Goal: Task Accomplishment & Management: Manage account settings

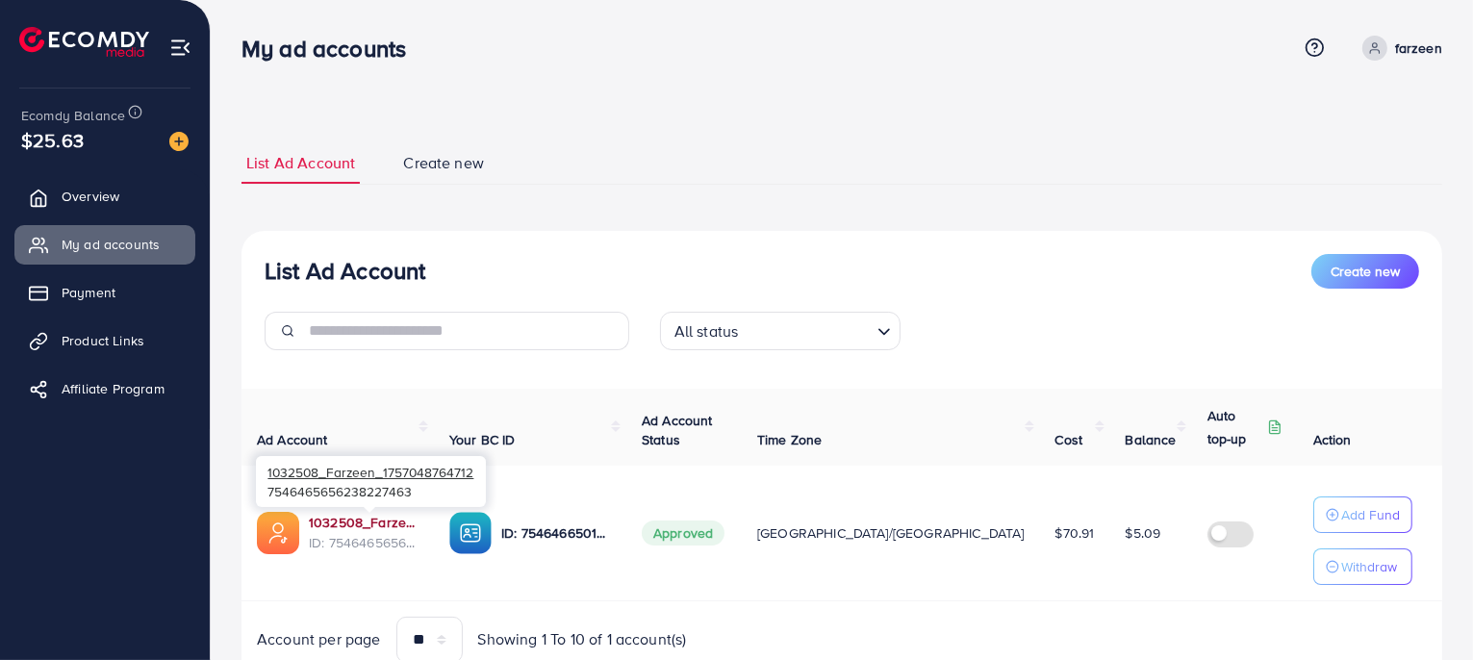
click at [368, 520] on link "1032508_Farzeen_1757048764712" at bounding box center [364, 522] width 110 height 19
click at [1350, 564] on p "Withdraw" at bounding box center [1369, 566] width 56 height 23
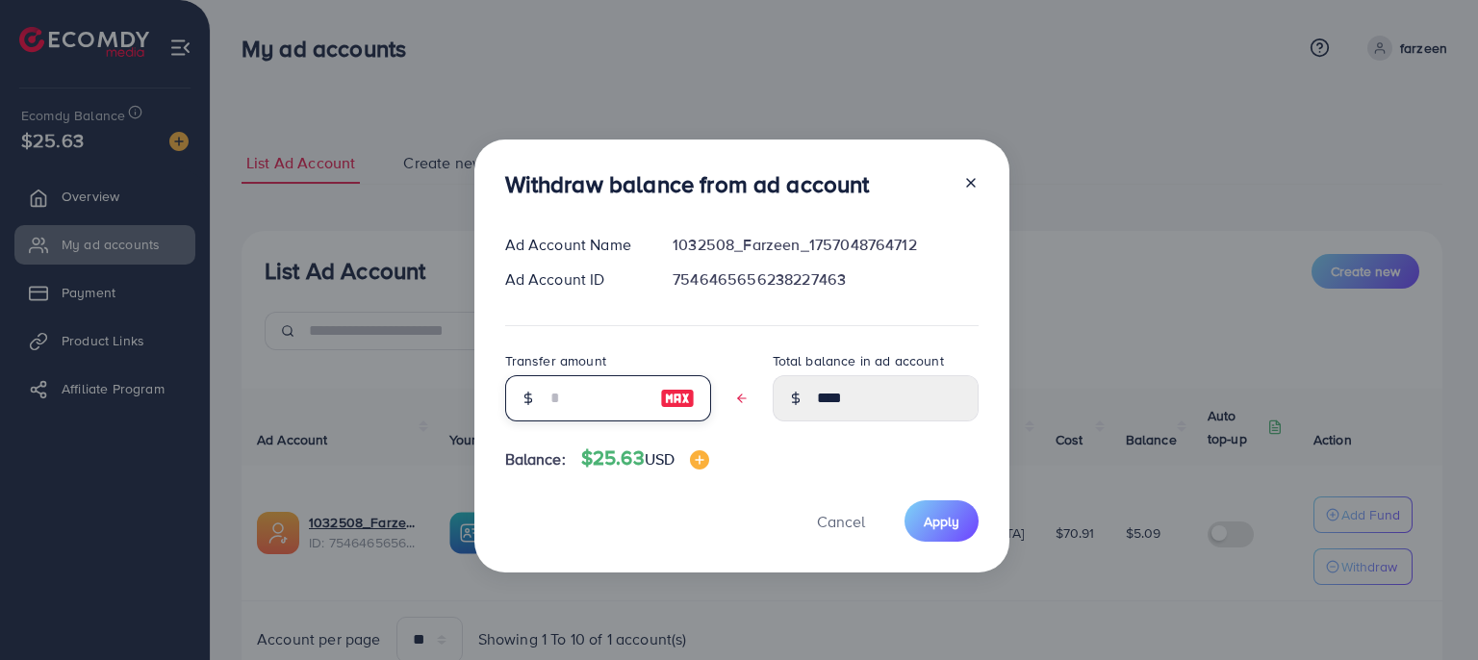
click at [570, 391] on input "text" at bounding box center [597, 398] width 96 height 46
type input "*"
type input "****"
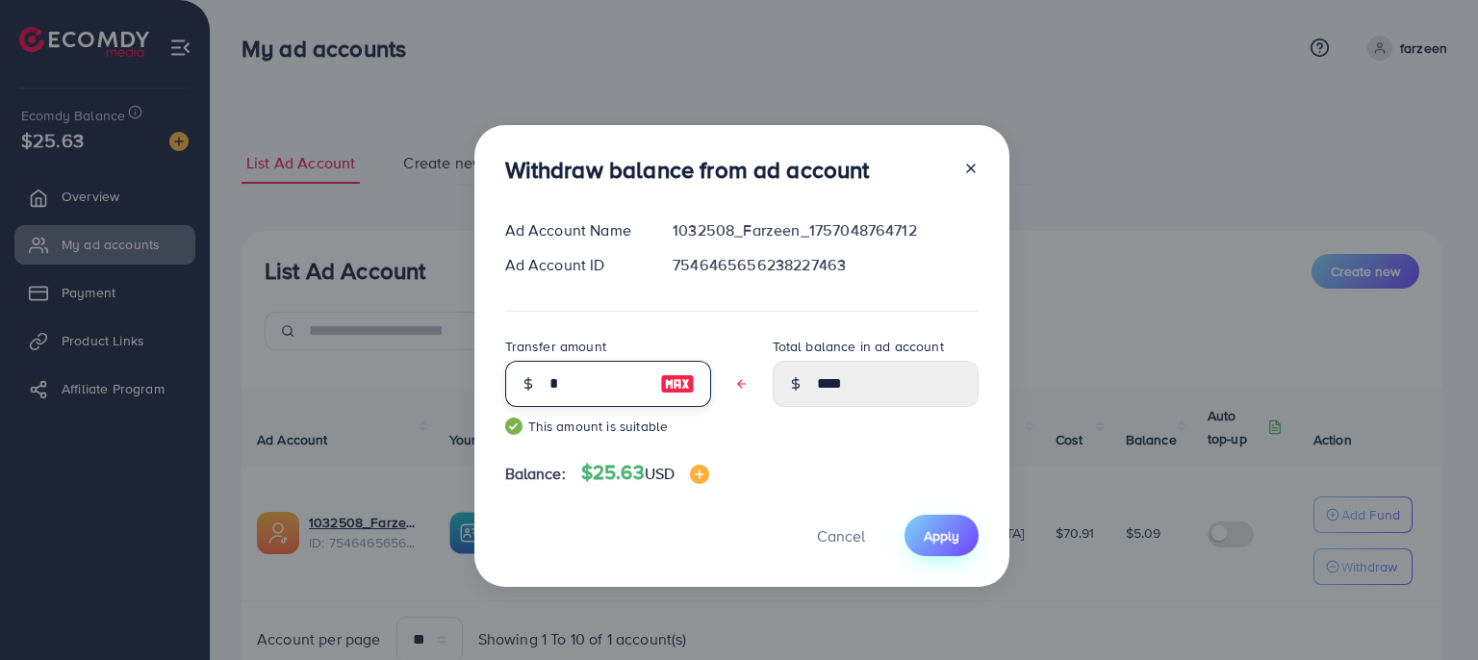
type input "*"
click at [943, 532] on span "Apply" at bounding box center [942, 535] width 36 height 19
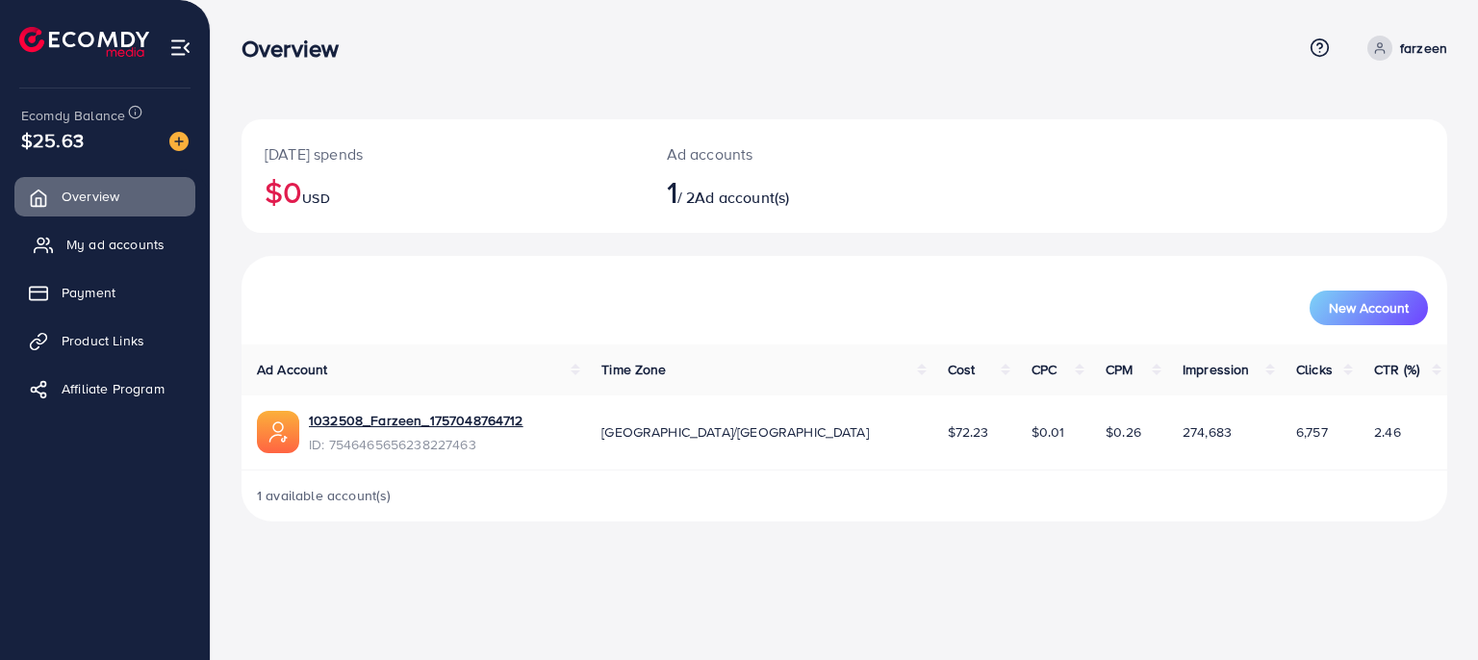
click at [134, 236] on span "My ad accounts" at bounding box center [115, 244] width 98 height 19
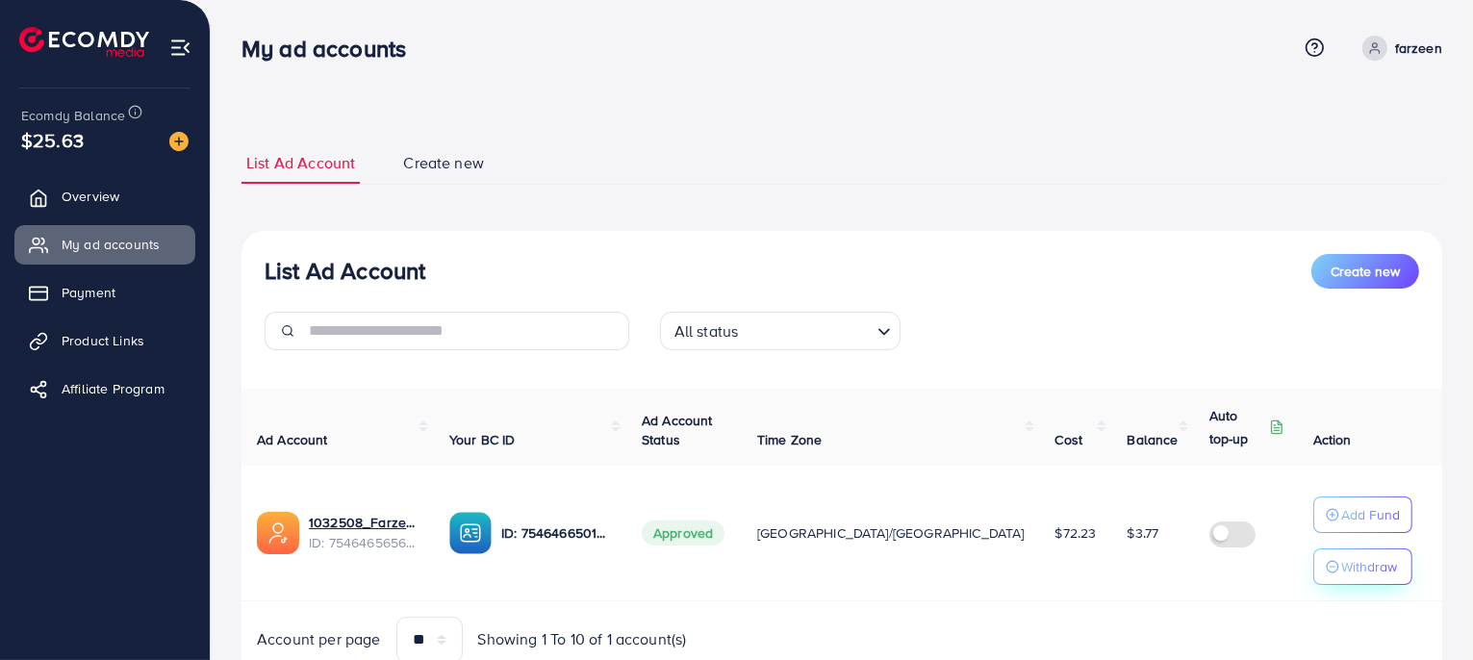
click at [1343, 555] on p "Withdraw" at bounding box center [1369, 566] width 56 height 23
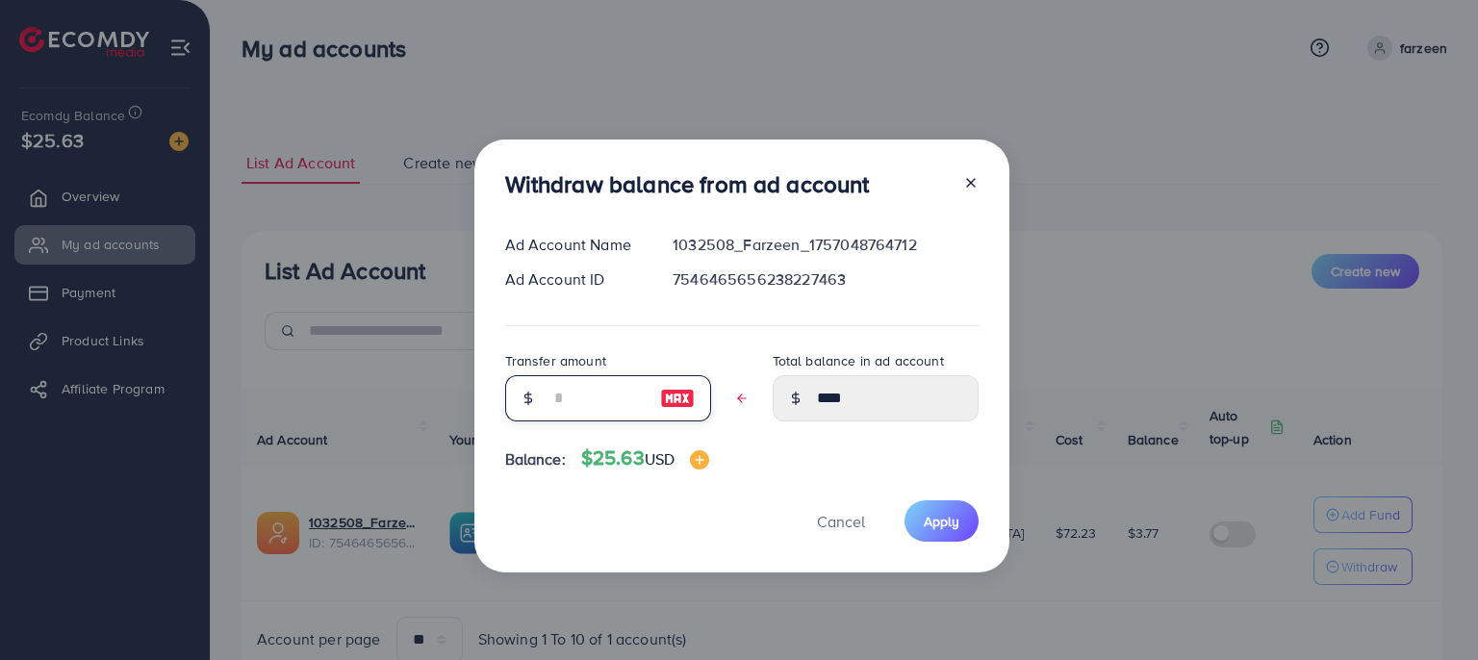
click at [549, 408] on input "text" at bounding box center [597, 398] width 96 height 46
type input "*"
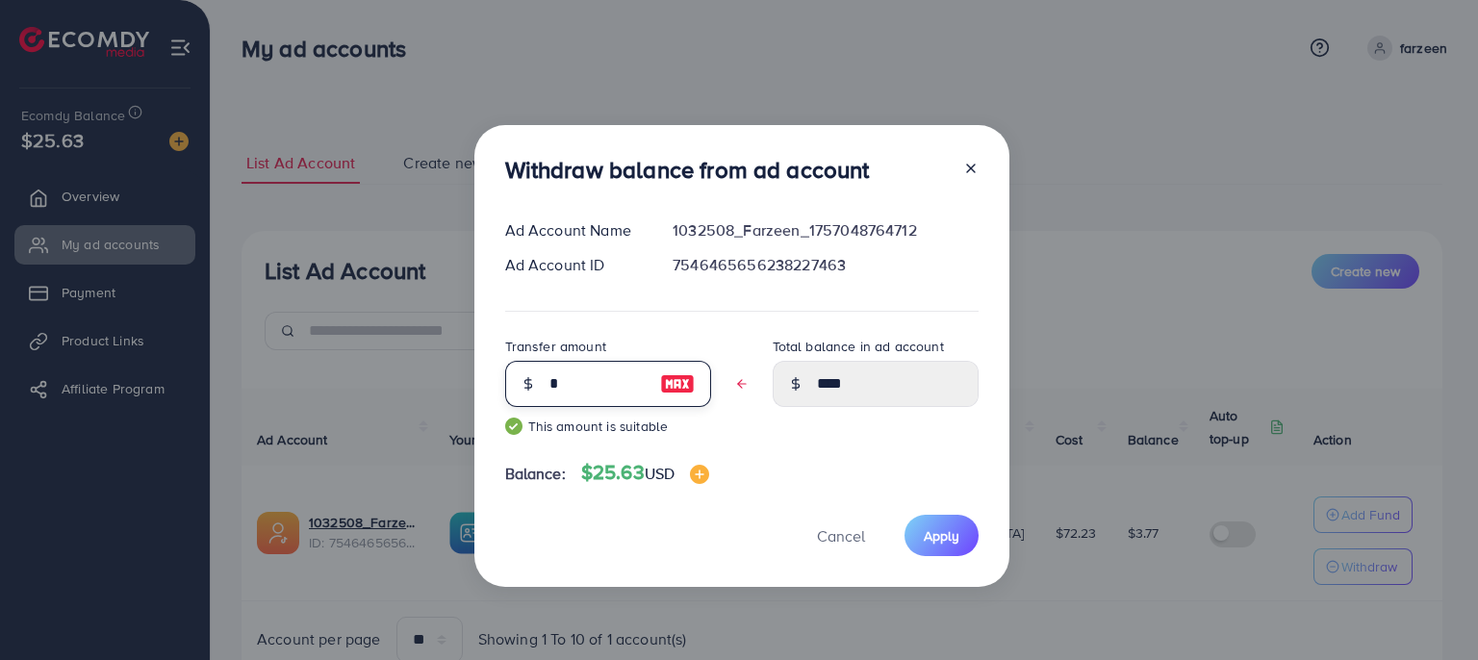
type input "****"
type input "*"
click at [952, 538] on span "Apply" at bounding box center [942, 535] width 36 height 19
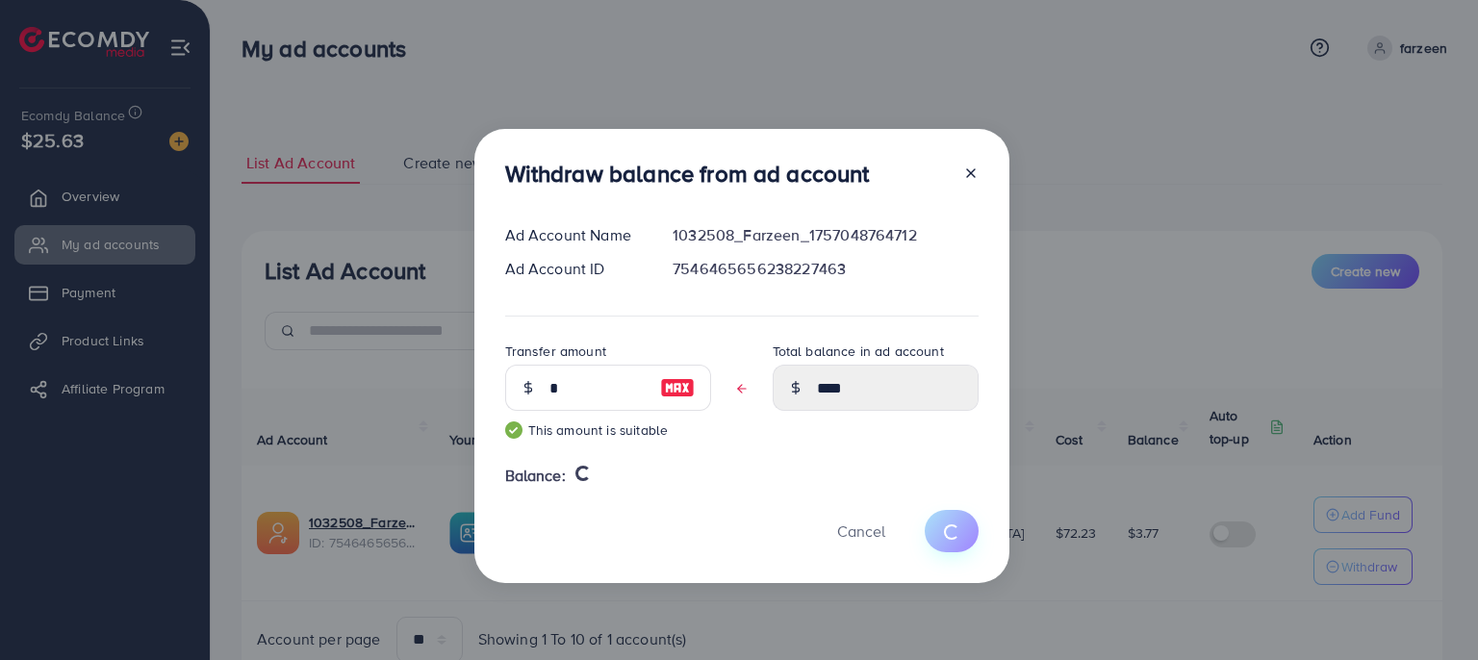
type input "****"
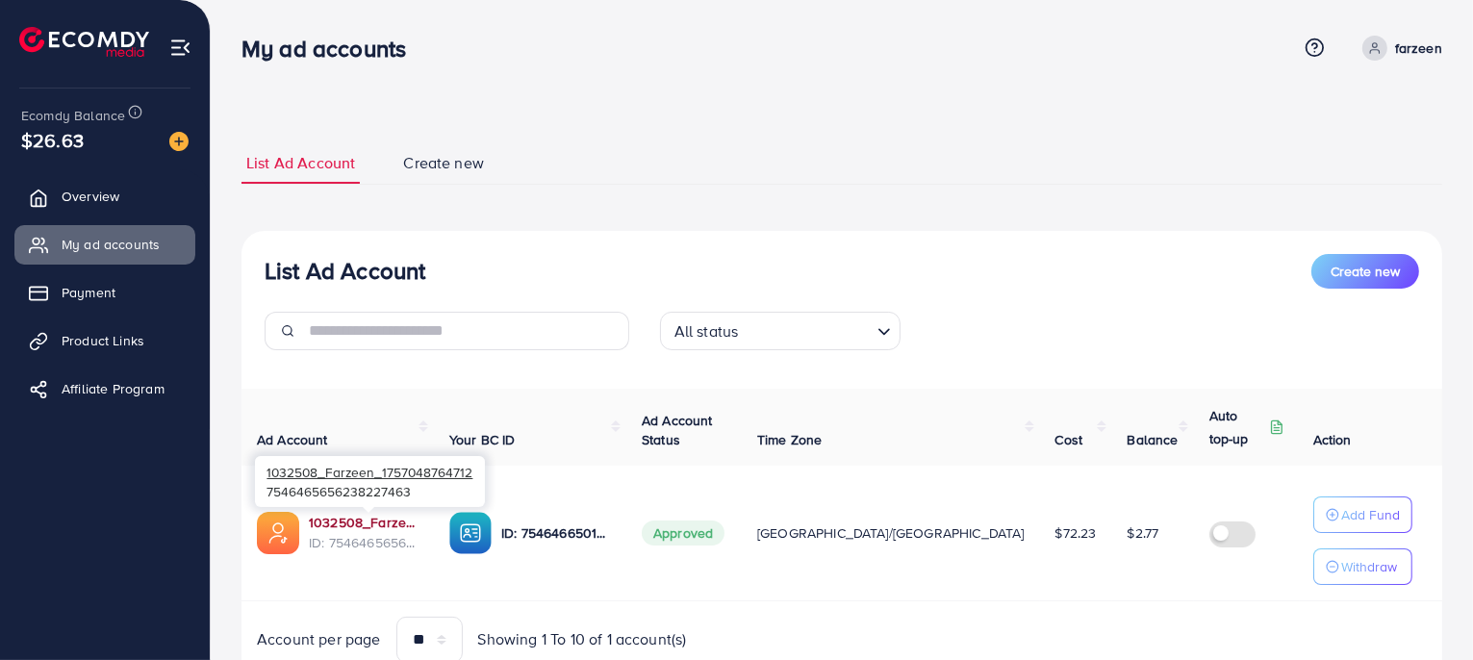
click at [368, 520] on link "1032508_Farzeen_1757048764712" at bounding box center [364, 522] width 110 height 19
